Goal: Transaction & Acquisition: Purchase product/service

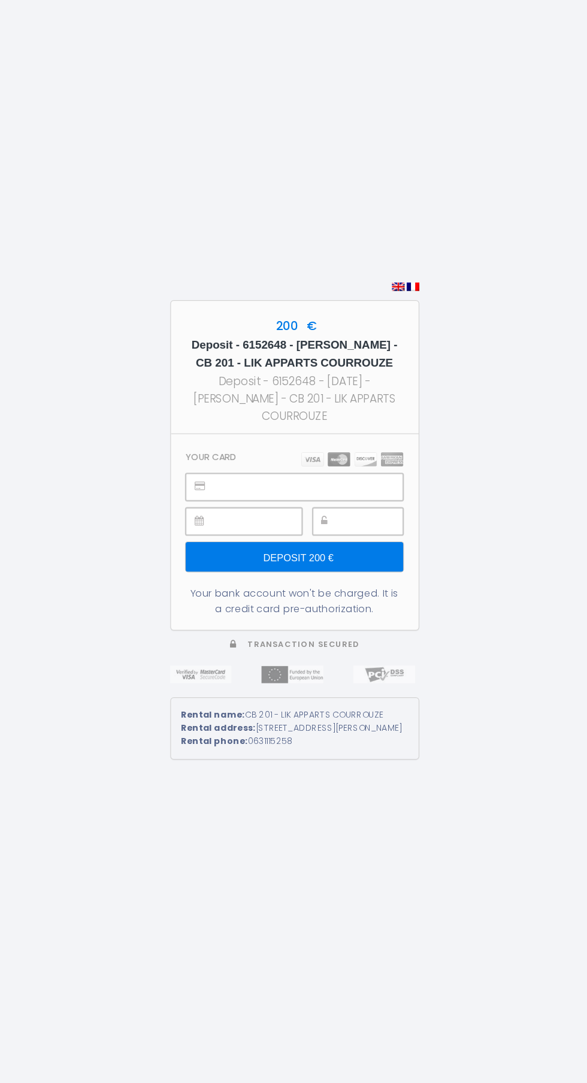
scroll to position [7, 0]
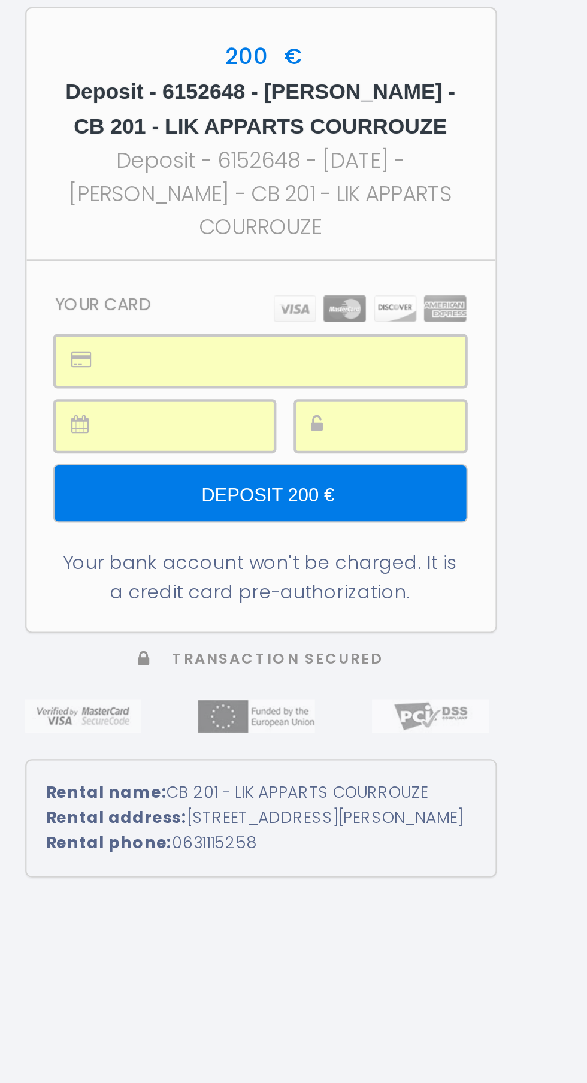
click at [259, 586] on input "Deposit 200 €" at bounding box center [293, 573] width 185 height 25
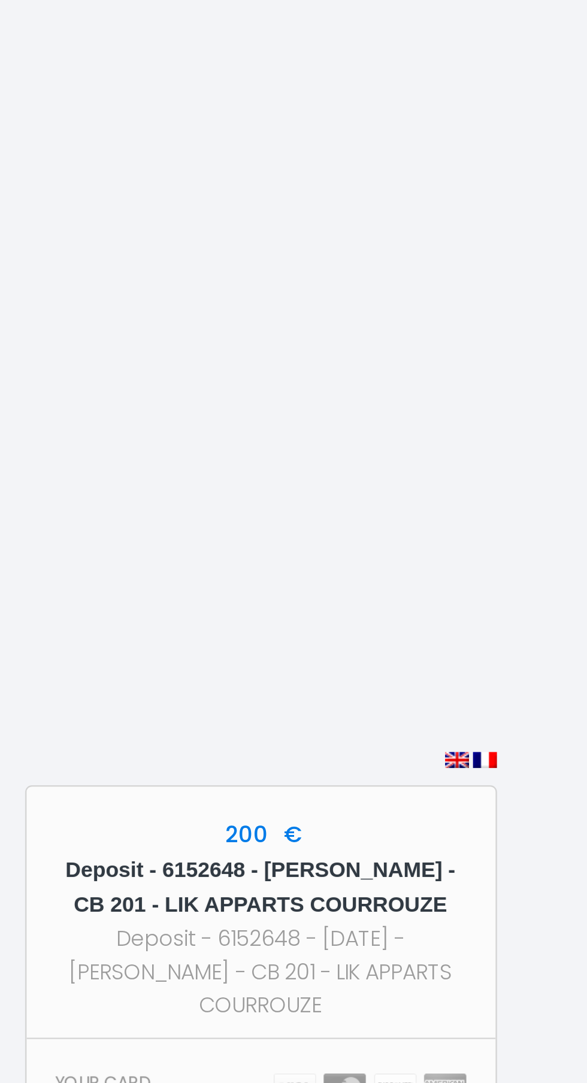
scroll to position [0, 0]
